Goal: Task Accomplishment & Management: Complete application form

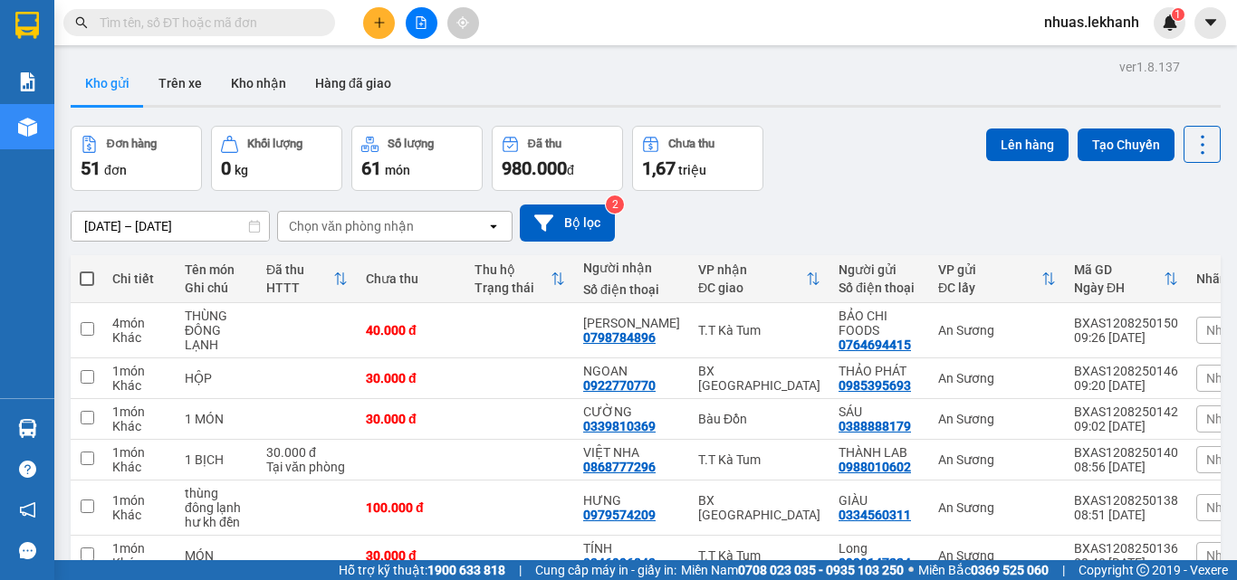
click at [237, 9] on span at bounding box center [199, 22] width 272 height 27
click at [241, 16] on input "text" at bounding box center [207, 23] width 214 height 20
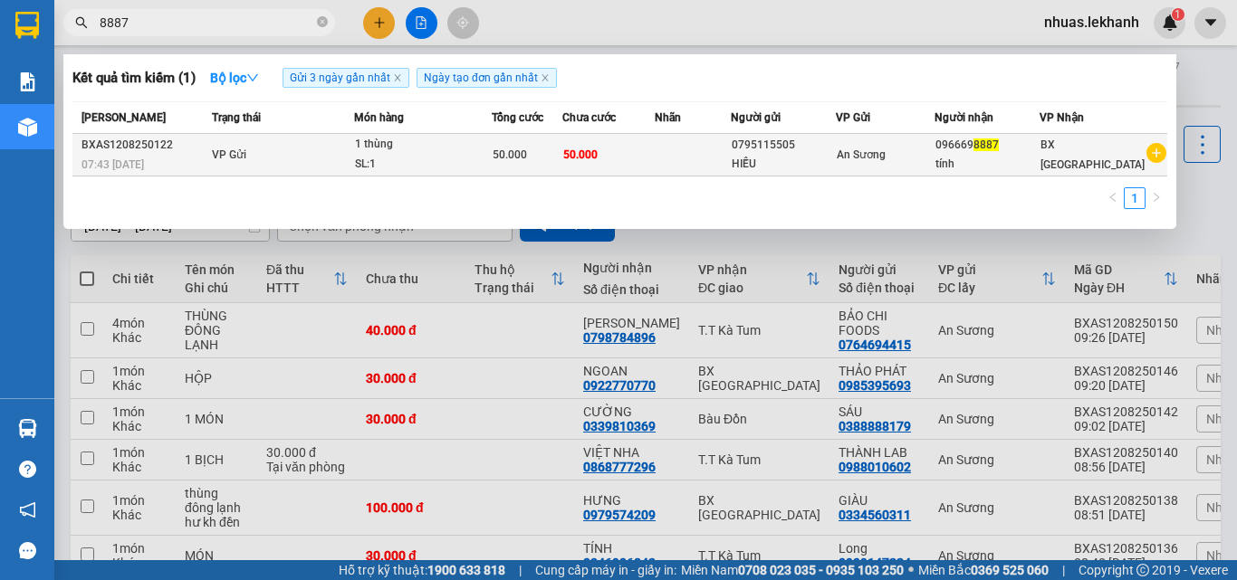
type input "8887"
click at [654, 147] on td "50.000" at bounding box center [607, 155] width 91 height 43
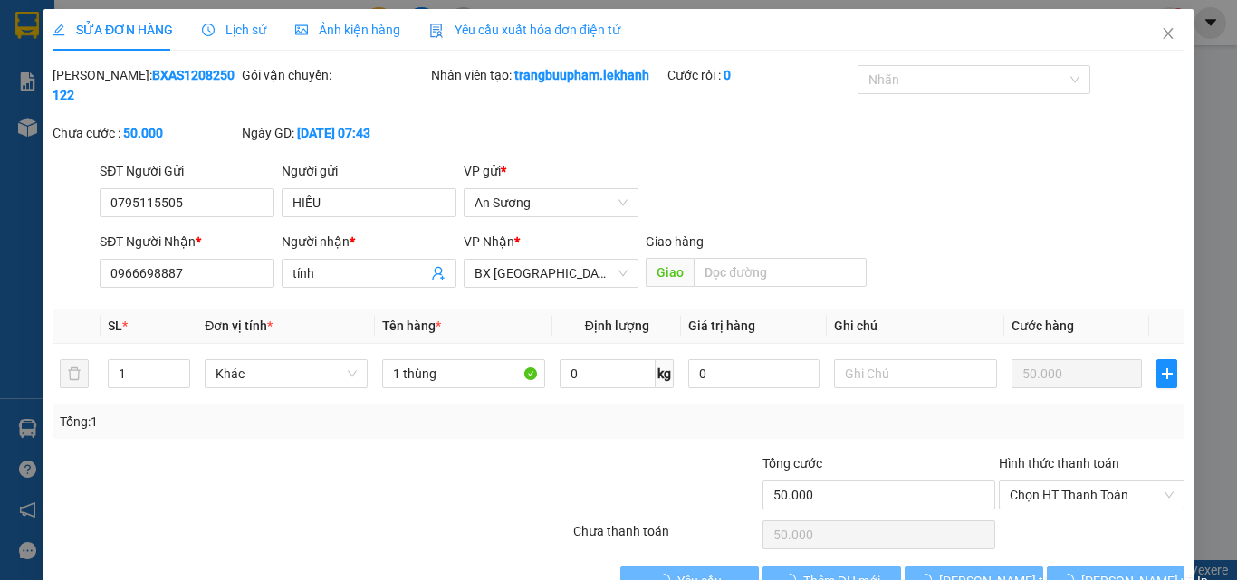
type input "0795115505"
type input "HIẾU"
type input "0966698887"
type input "tính"
type input "50.000"
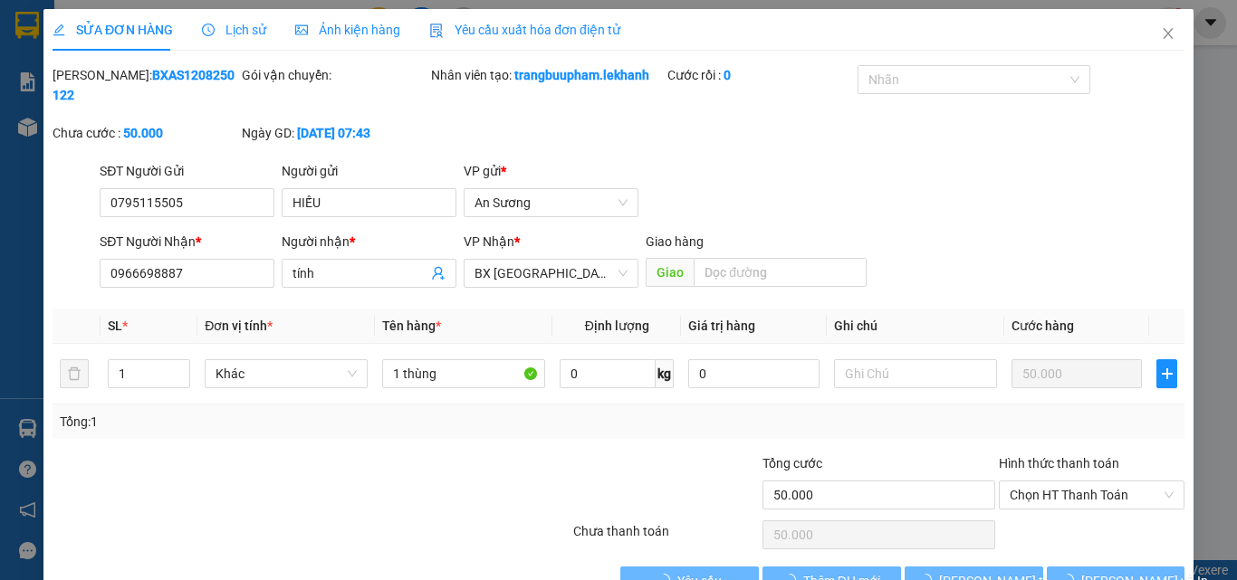
type input "50.000"
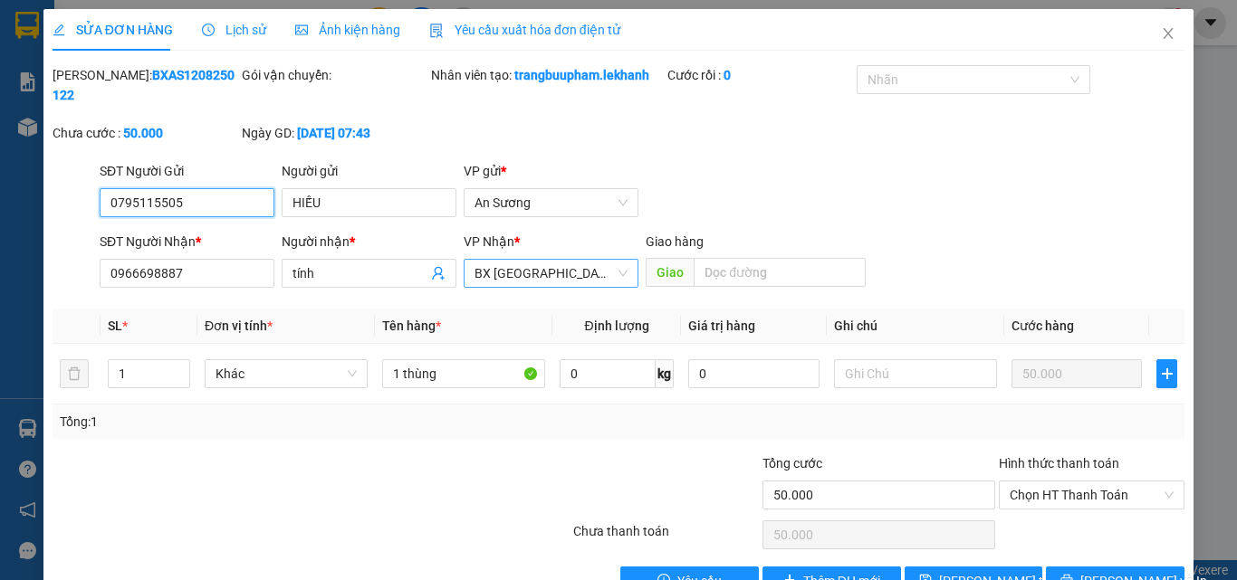
click at [546, 264] on span "BX [GEOGRAPHIC_DATA]" at bounding box center [550, 273] width 153 height 27
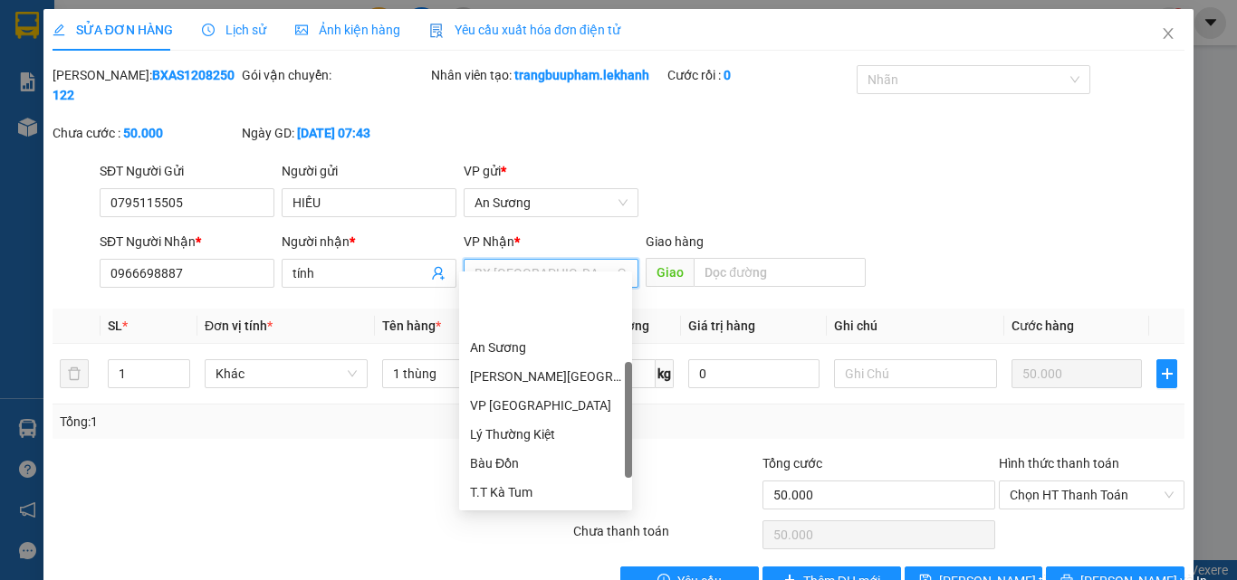
scroll to position [87, 0]
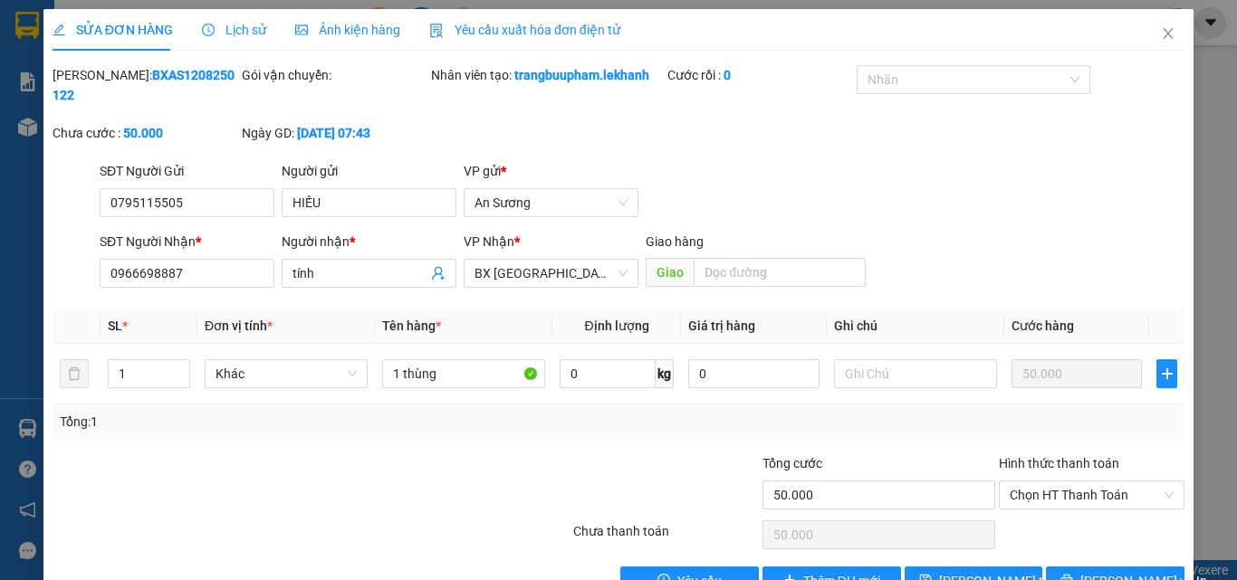
click at [774, 166] on div "SĐT Người Gửi 0795115505 Người gửi HIẾU VP gửi * [PERSON_NAME]" at bounding box center [642, 192] width 1092 height 63
